Goal: Information Seeking & Learning: Check status

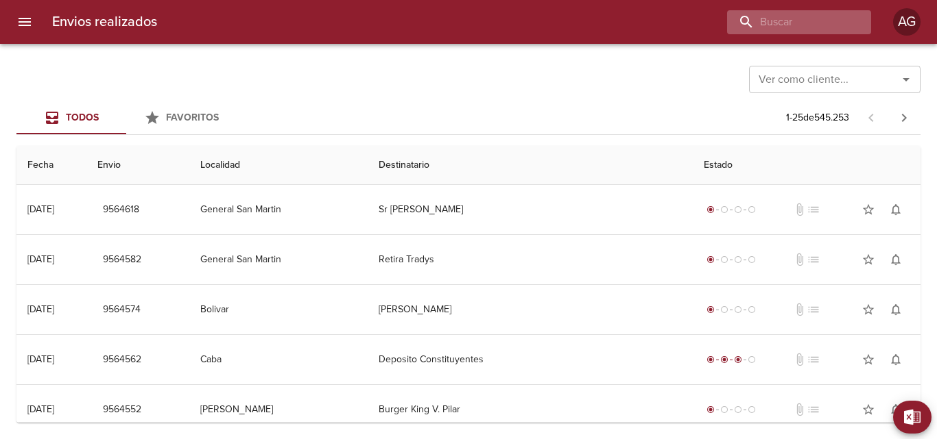
click at [782, 38] on div "Envios realizados AG" at bounding box center [468, 22] width 937 height 44
click at [782, 30] on input "buscar" at bounding box center [760, 22] width 176 height 24
paste input "[PERSON_NAME]"
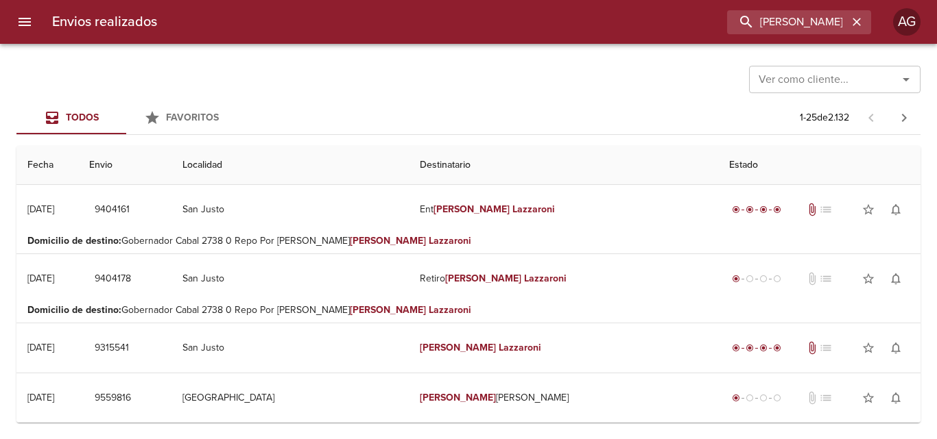
click at [455, 305] on p "Domicilio de destino : Gobernador Cabal 2738 0 Repo Por [PERSON_NAME] [PERSON_N…" at bounding box center [468, 311] width 882 height 14
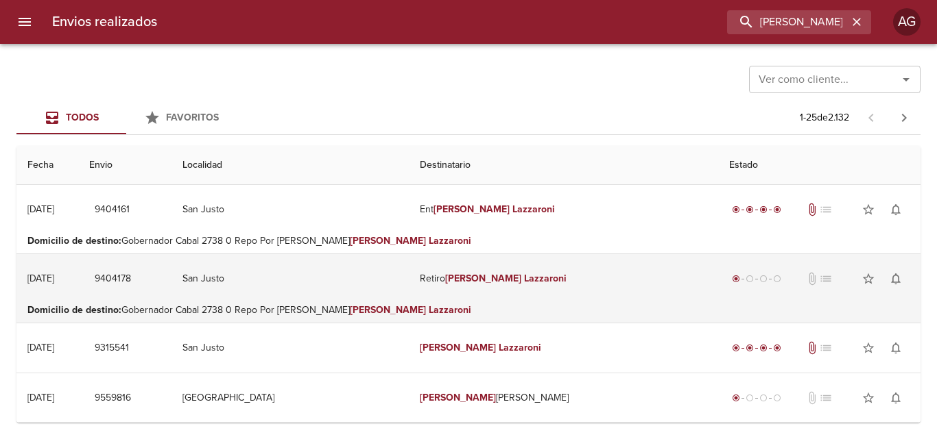
click at [452, 294] on td "Retiro [PERSON_NAME]" at bounding box center [563, 278] width 309 height 49
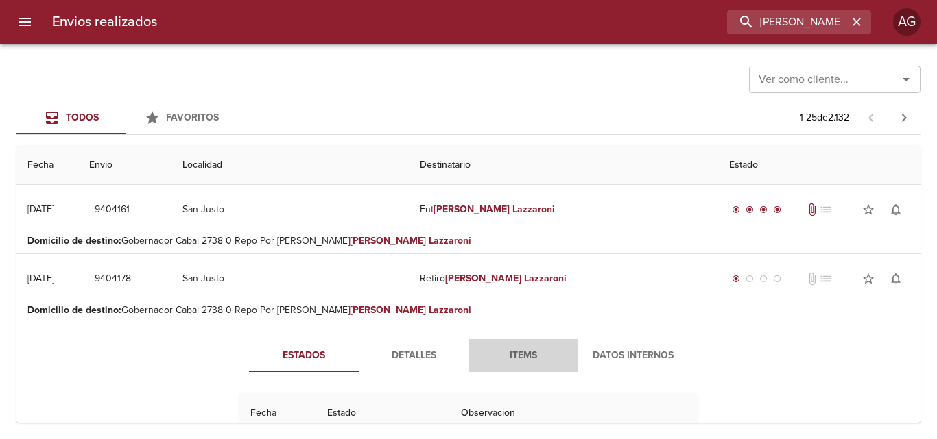
click at [511, 360] on span "Items" at bounding box center [523, 356] width 93 height 17
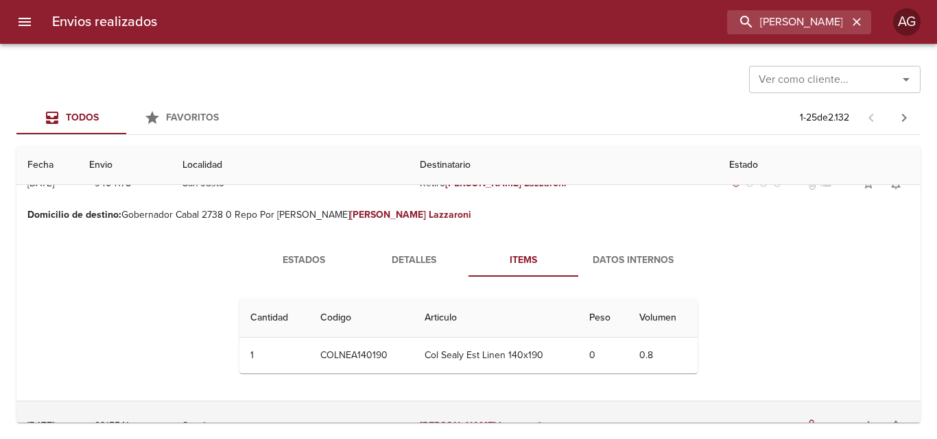
scroll to position [137, 0]
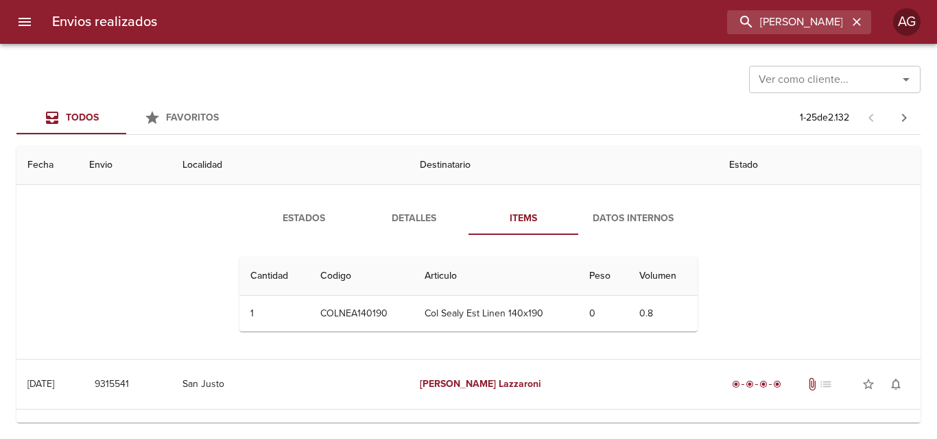
drag, startPoint x: 418, startPoint y: 311, endPoint x: 510, endPoint y: 315, distance: 92.0
click at [507, 316] on td "Col Sealy Est Linen 140x190" at bounding box center [495, 314] width 165 height 36
click at [511, 315] on td "Col Sealy Est Linen 140x190" at bounding box center [495, 314] width 165 height 36
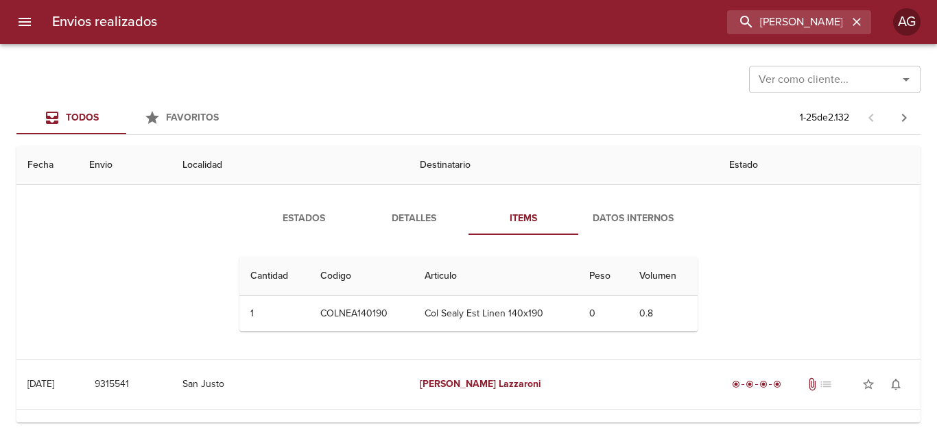
click at [511, 315] on td "Col Sealy Est Linen 140x190" at bounding box center [495, 314] width 165 height 36
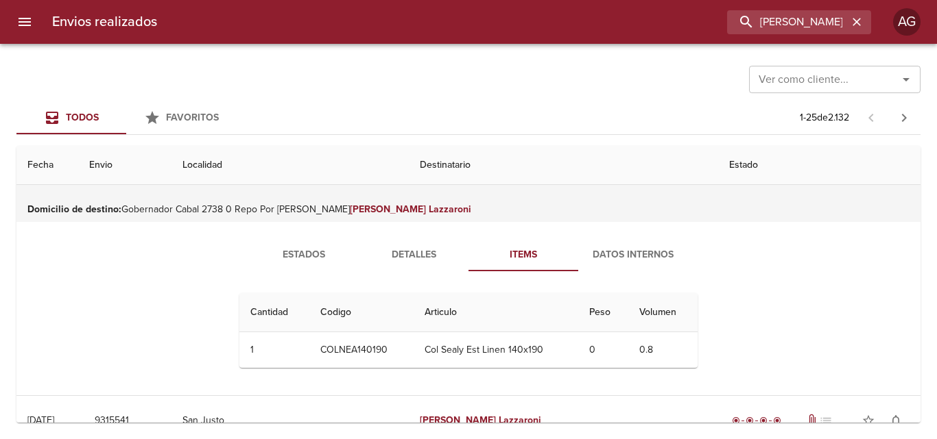
scroll to position [69, 0]
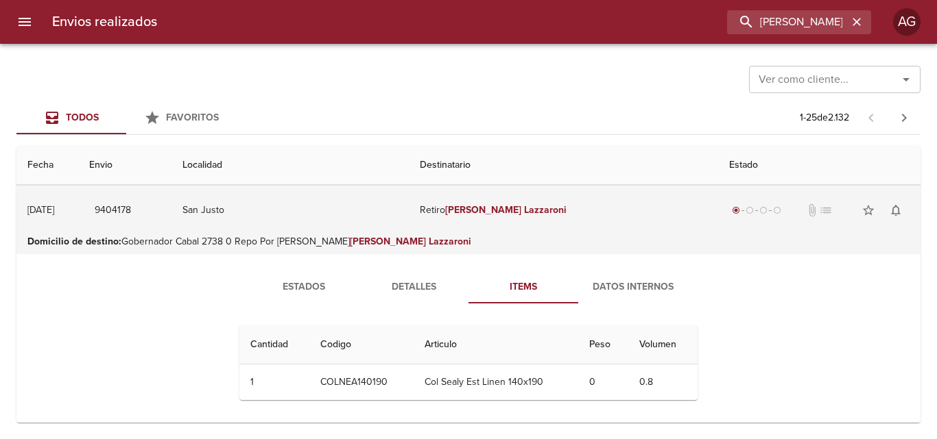
click at [524, 211] on em "Lazzaroni" at bounding box center [545, 210] width 43 height 12
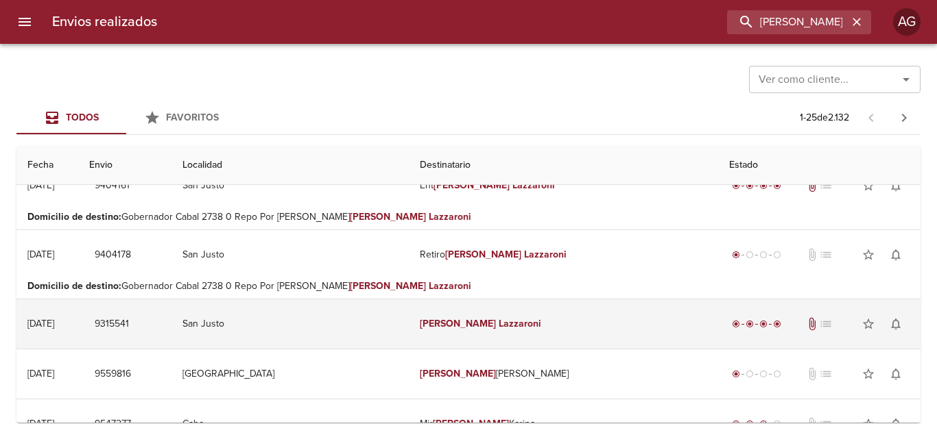
scroll to position [0, 0]
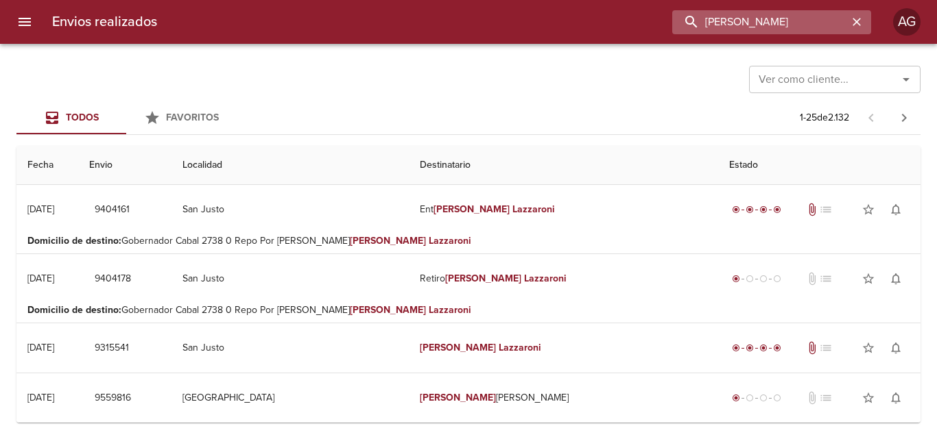
click at [822, 30] on input "[PERSON_NAME]" at bounding box center [760, 22] width 176 height 24
type input "[PERSON_NAME] font"
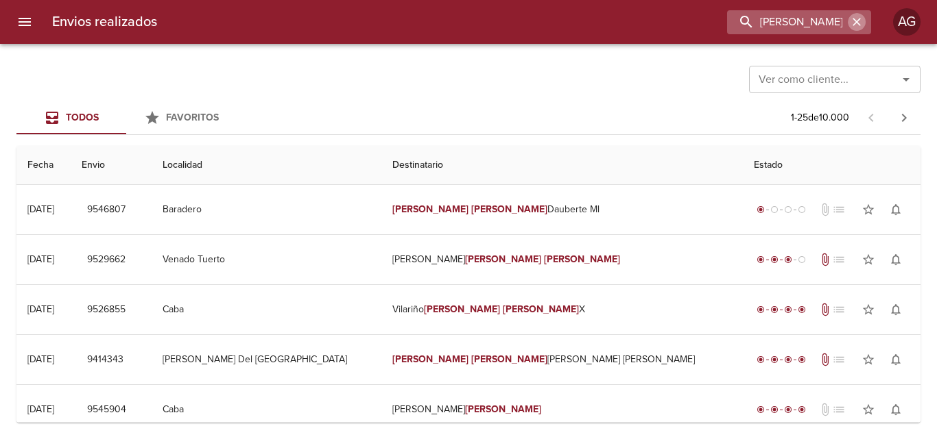
click at [851, 23] on icon "button" at bounding box center [857, 22] width 14 height 14
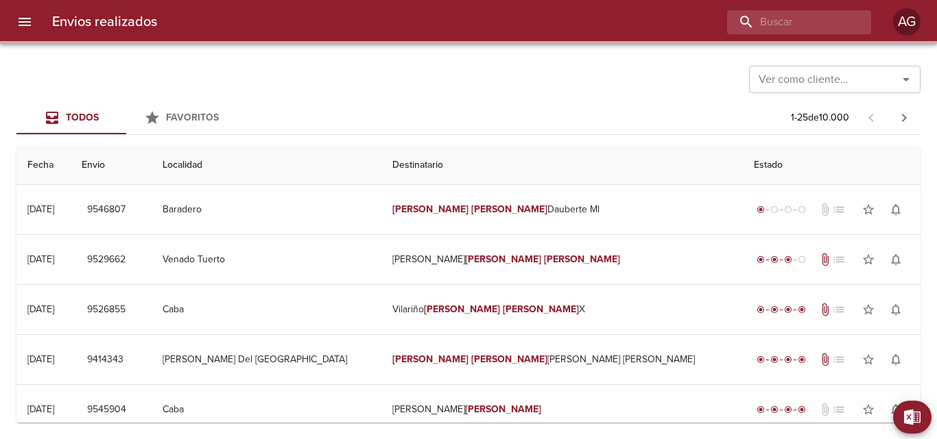
click at [568, 91] on div "Ver como cliente... Ver como cliente..." at bounding box center [468, 78] width 904 height 36
